Goal: Check status

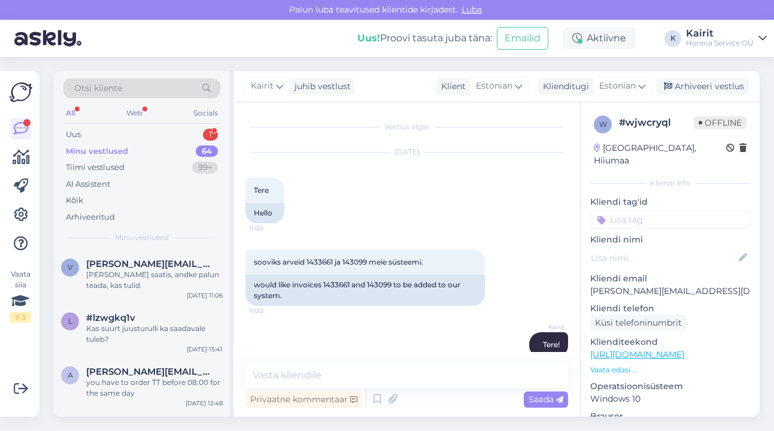
scroll to position [1138, 0]
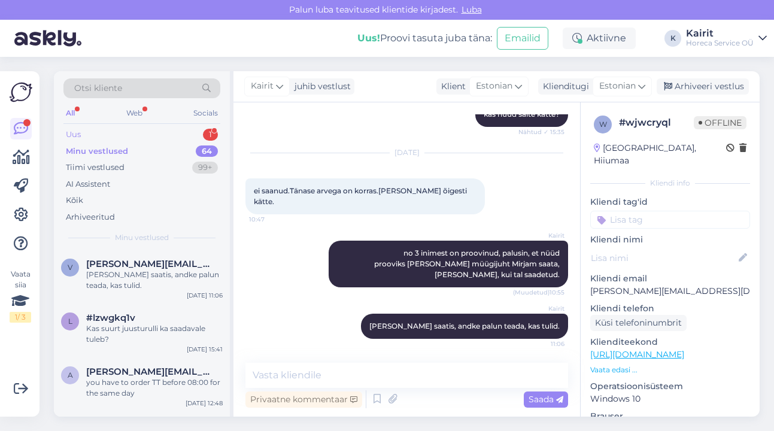
click at [89, 131] on div "Uus 1" at bounding box center [141, 134] width 157 height 17
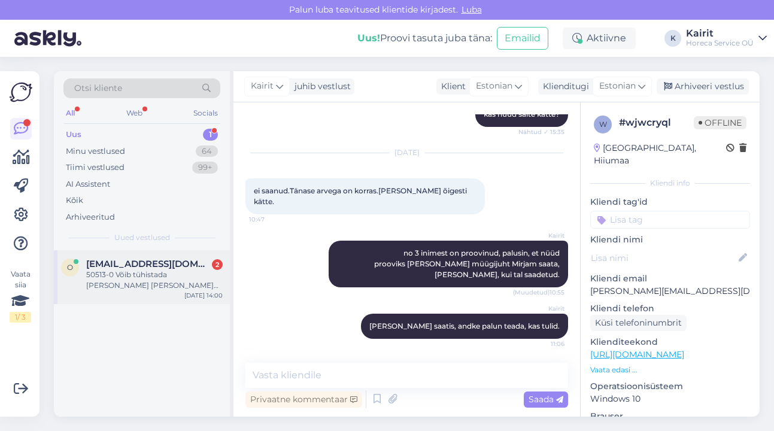
click at [144, 279] on div "50513-0 Võib tühistada [PERSON_NAME] [PERSON_NAME] 50513" at bounding box center [154, 280] width 137 height 22
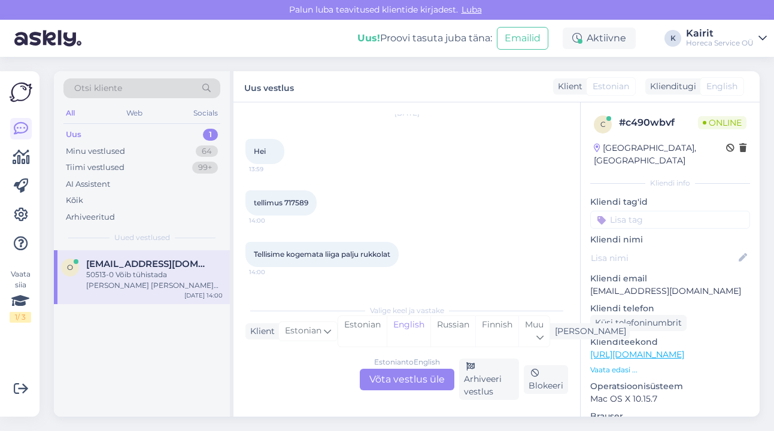
scroll to position [71, 0]
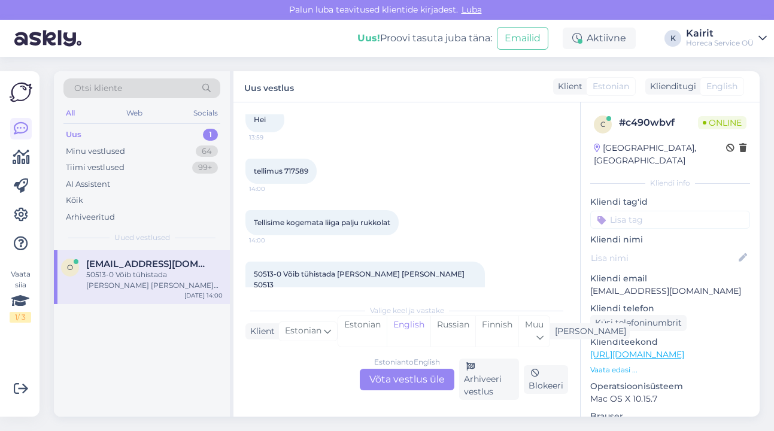
click at [304, 169] on span "tellimus 717589" at bounding box center [281, 170] width 54 height 9
copy div "717589 14:00"
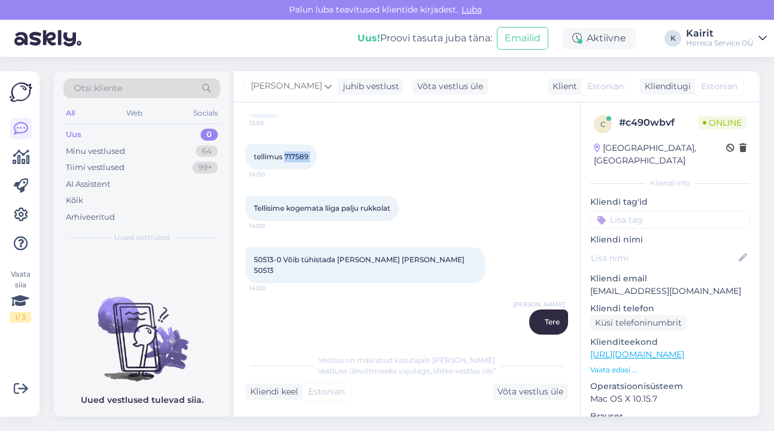
scroll to position [158, 0]
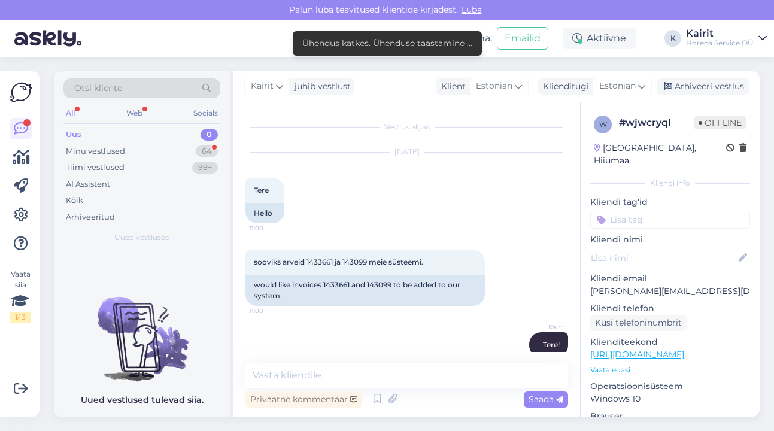
scroll to position [937, 0]
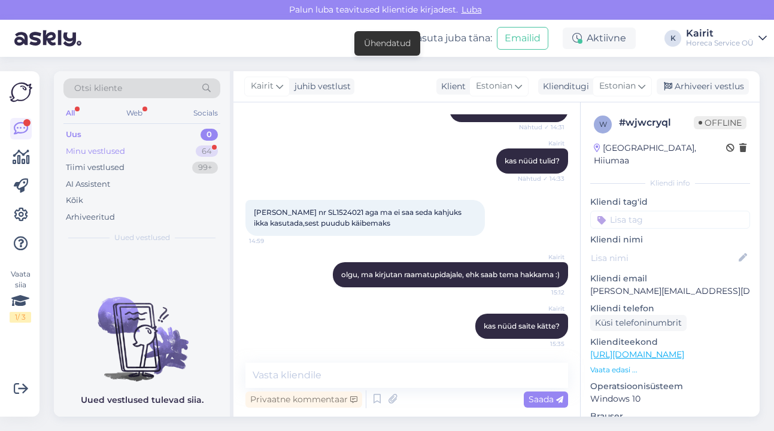
click at [110, 144] on div "Minu vestlused 64" at bounding box center [141, 151] width 157 height 17
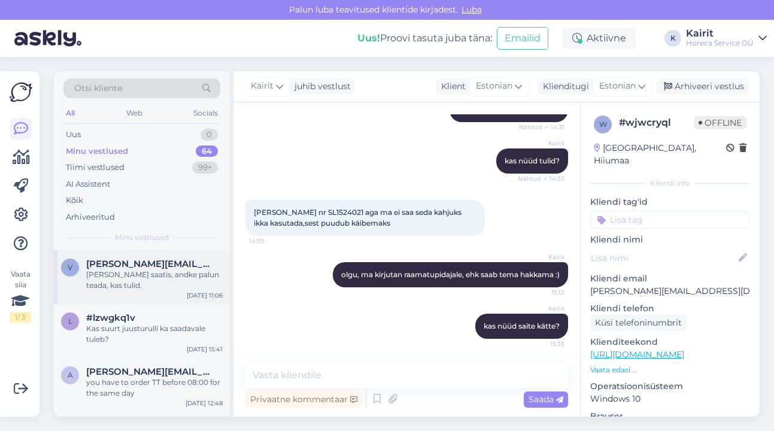
click at [135, 271] on div "[PERSON_NAME] saatis, andke palun teada, kas tulid." at bounding box center [154, 280] width 137 height 22
